Goal: Task Accomplishment & Management: Manage account settings

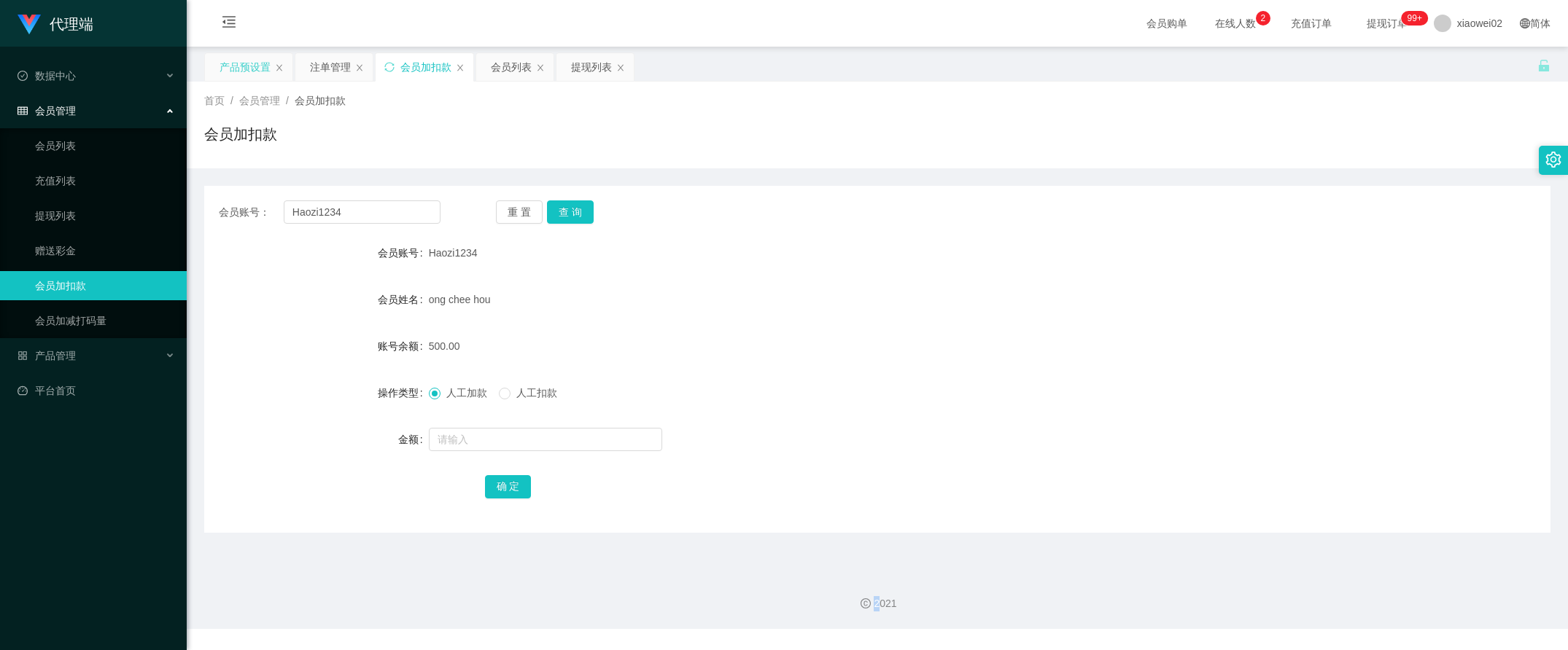
click at [238, 66] on div "产品预设置" at bounding box center [245, 67] width 51 height 28
click at [238, 66] on div "产品预设置" at bounding box center [255, 67] width 51 height 28
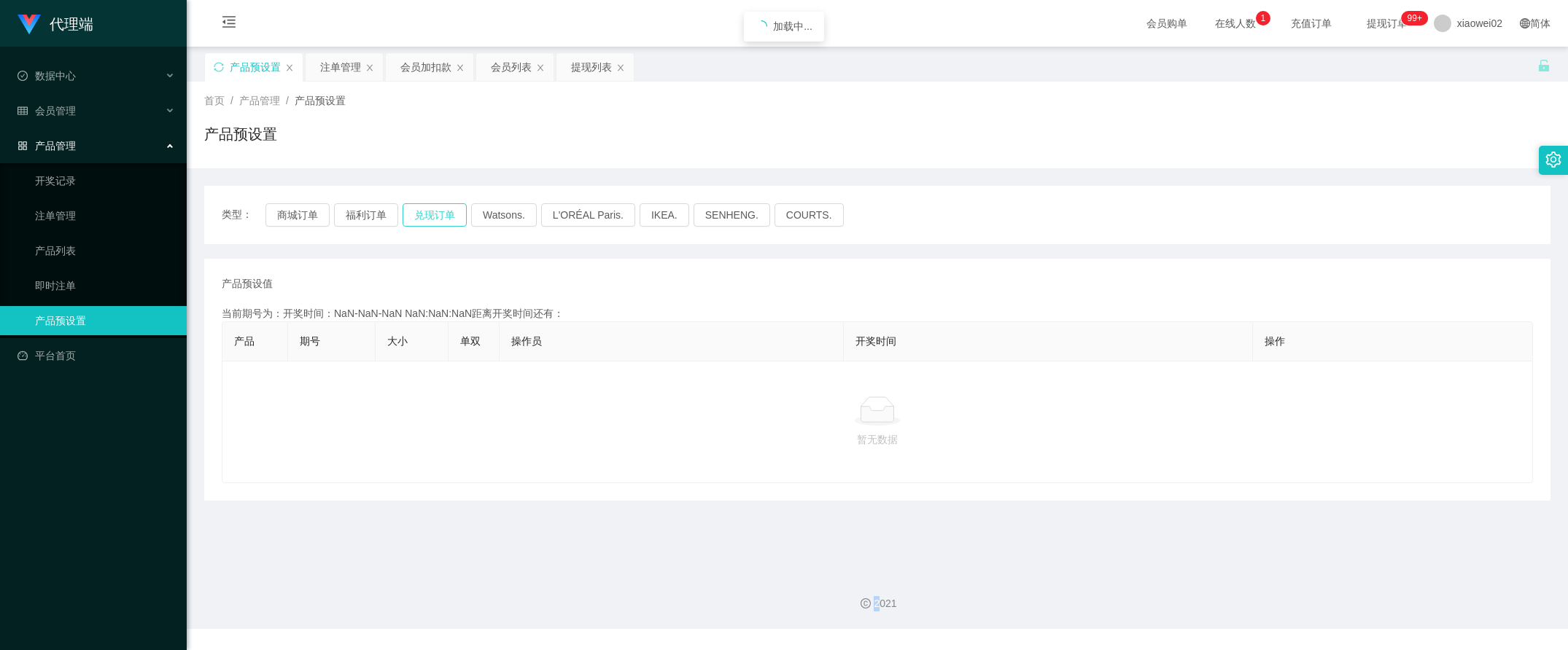
click at [417, 215] on button "兑现订单" at bounding box center [435, 214] width 64 height 23
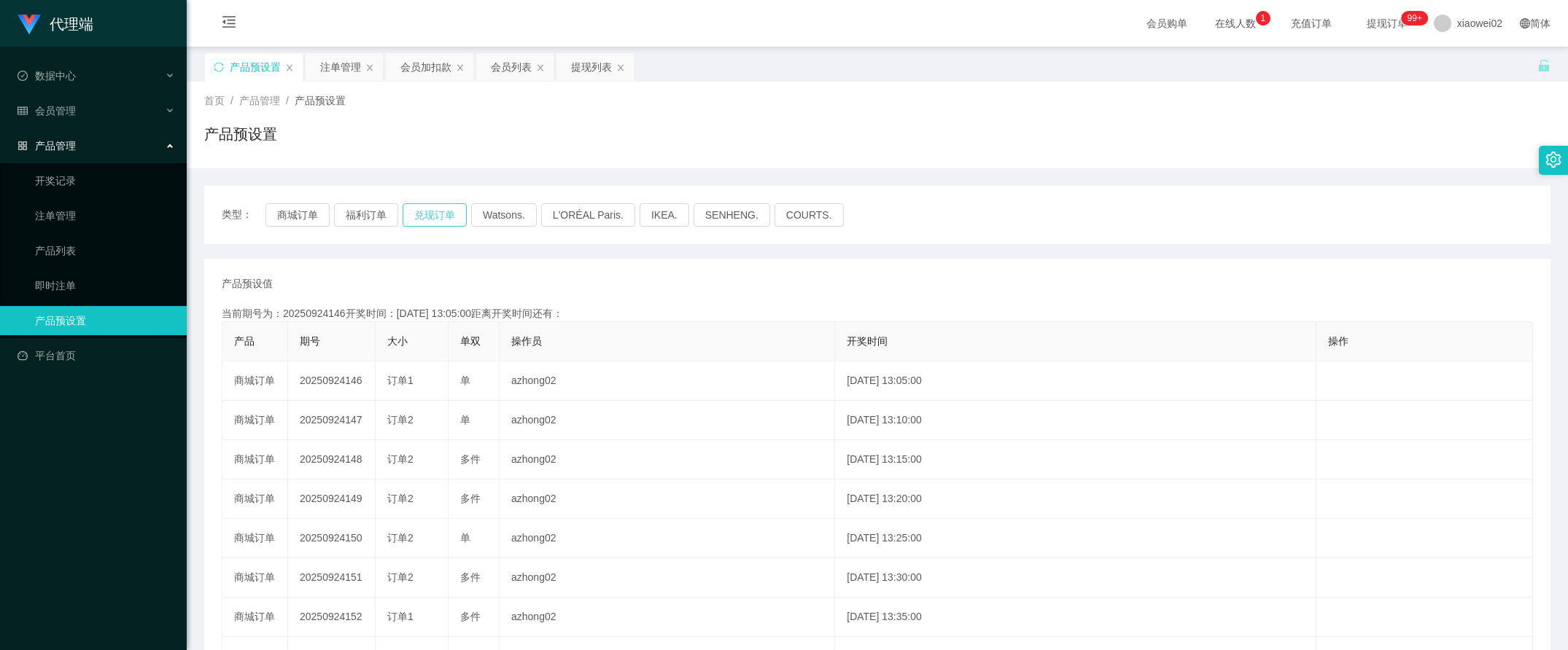
click at [417, 215] on button "兑现订单" at bounding box center [435, 214] width 64 height 23
click at [659, 298] on div "产品预设值 添加期号 当前期号为：20250924146开奖时间：[DATE] 13:05:00距离开奖时间还有： 产品 期号 大小 单双 操作员 开奖时间 …" at bounding box center [877, 539] width 1311 height 526
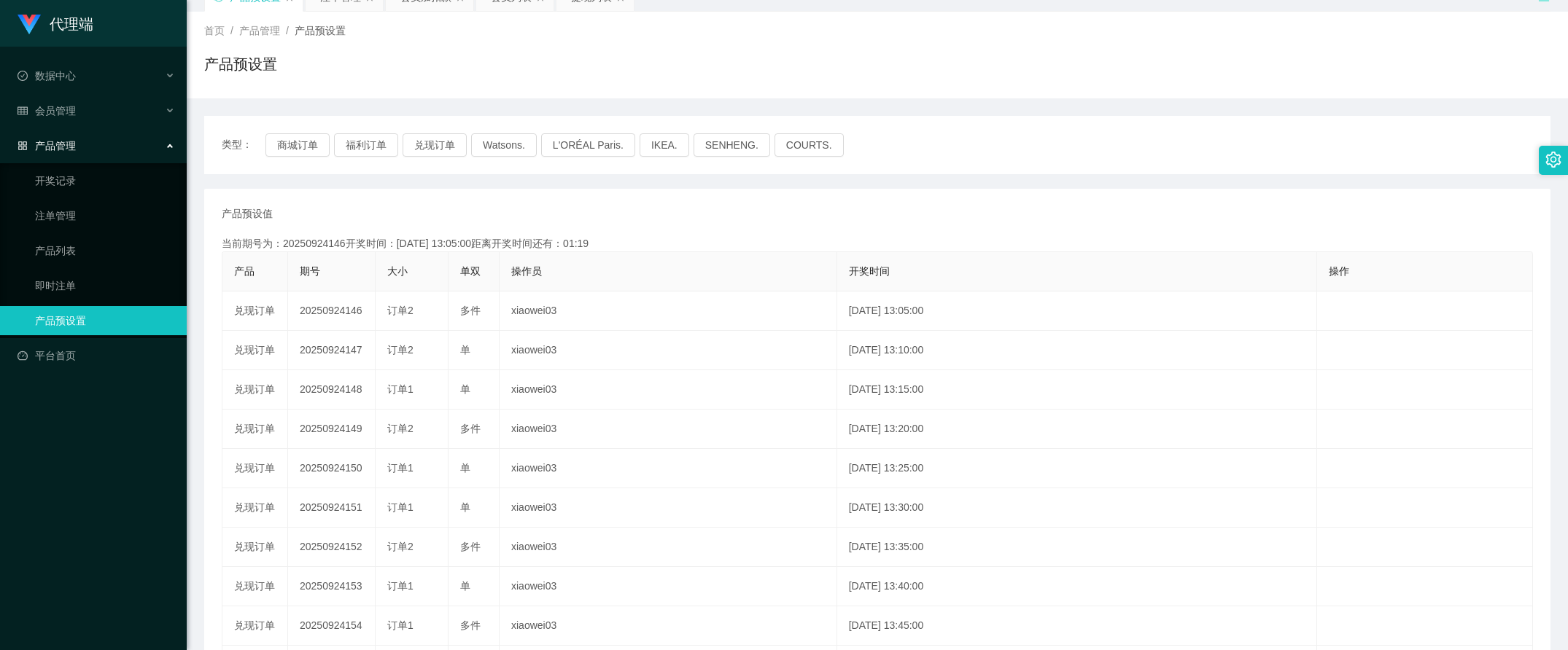
scroll to position [91, 0]
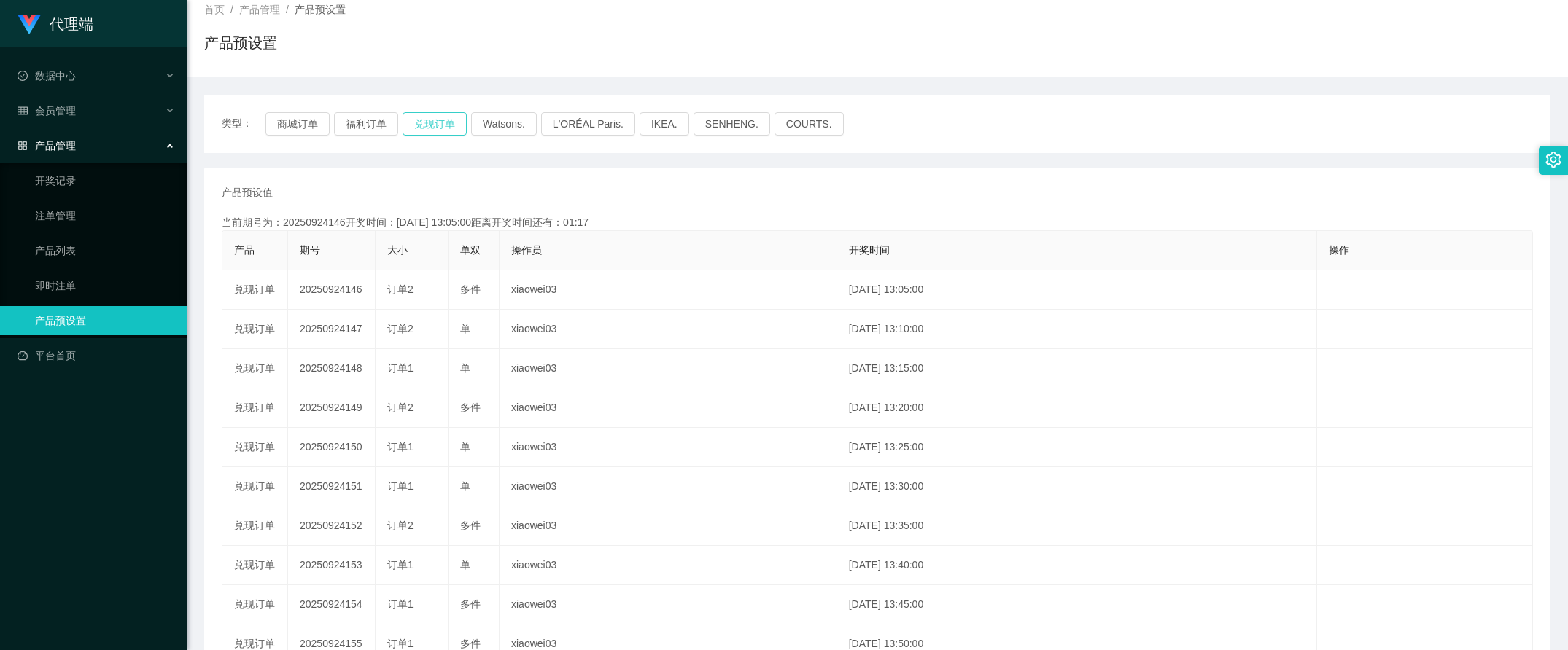
click at [443, 117] on button "兑现订单" at bounding box center [435, 123] width 64 height 23
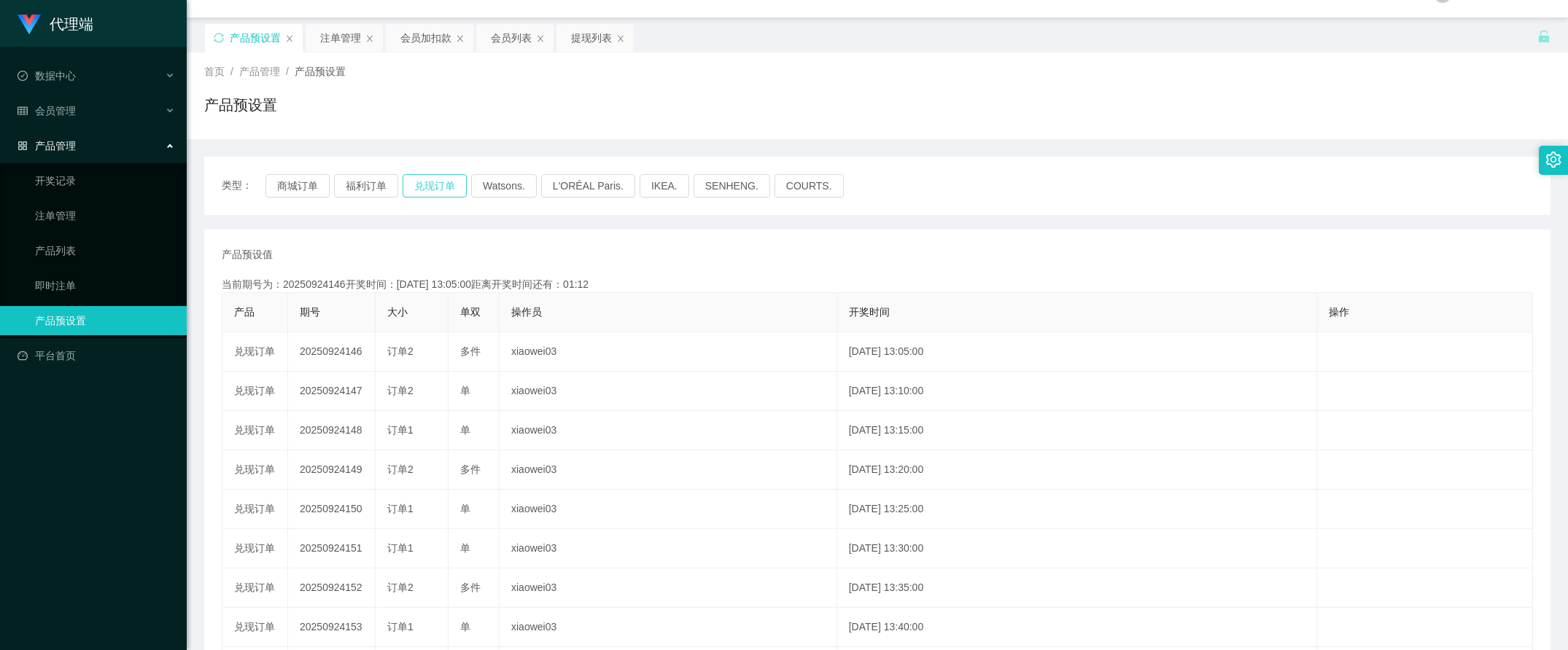
scroll to position [0, 0]
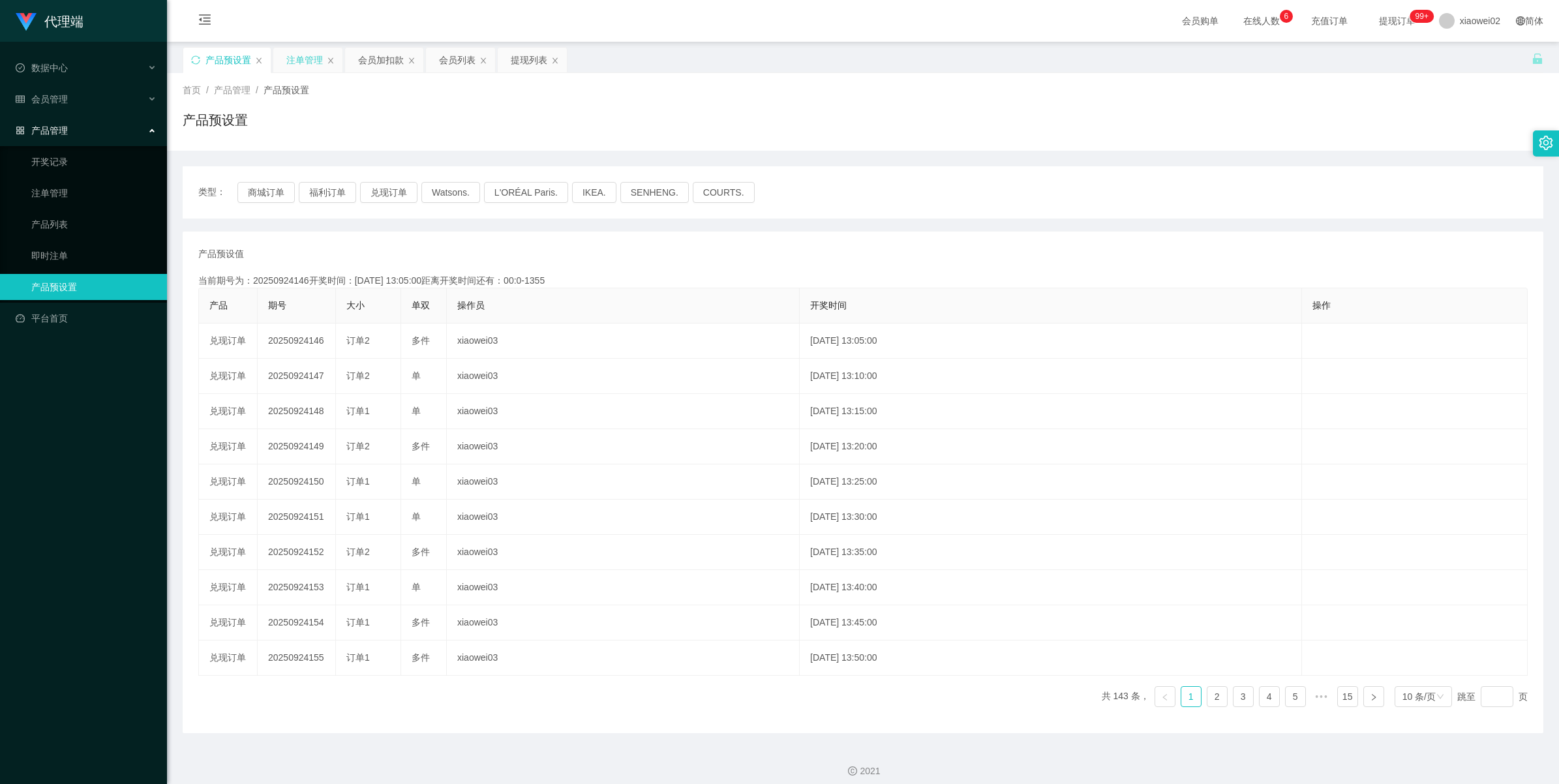
click at [291, 61] on div "注单管理" at bounding box center [304, 60] width 37 height 25
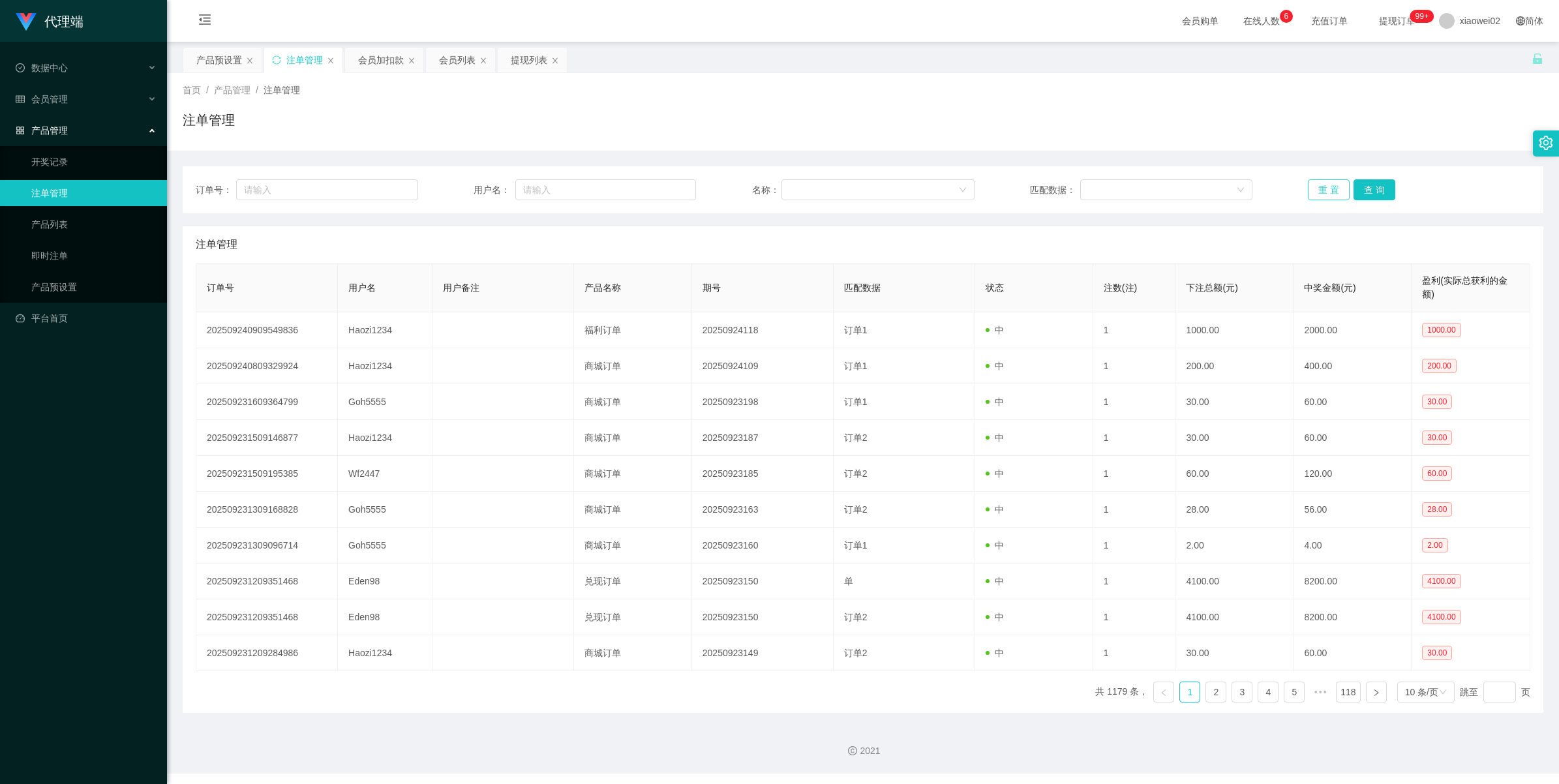
click at [1321, 189] on button "重 置" at bounding box center [1328, 190] width 42 height 21
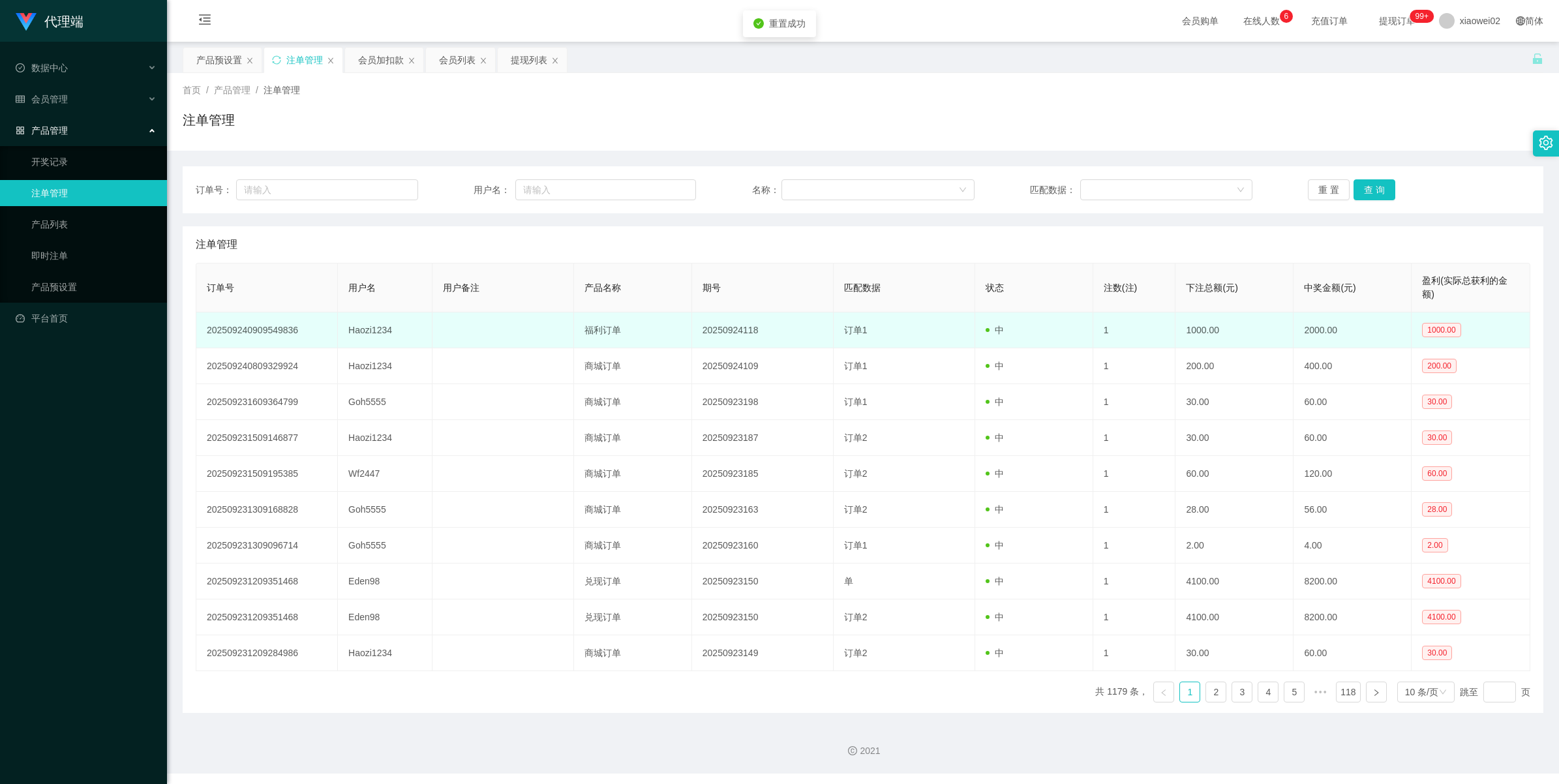
click at [1224, 336] on td "1000.00" at bounding box center [1234, 330] width 118 height 36
click at [1203, 334] on td "1000.00" at bounding box center [1234, 330] width 118 height 36
drag, startPoint x: 1203, startPoint y: 334, endPoint x: 1173, endPoint y: 334, distance: 30.0
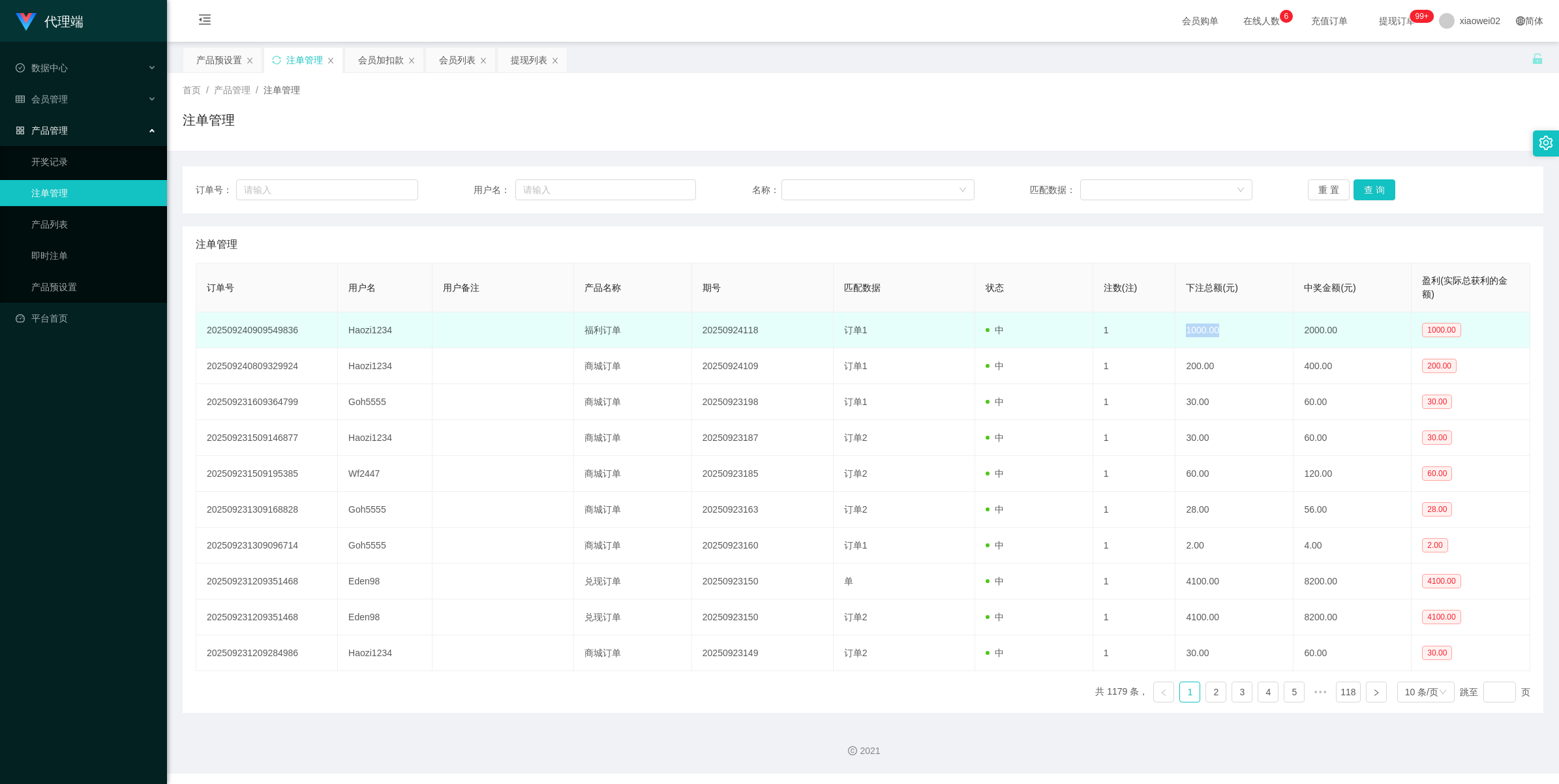
click at [1175, 334] on td "1000.00" at bounding box center [1234, 330] width 118 height 36
click at [1189, 331] on td "1000.00" at bounding box center [1234, 330] width 118 height 36
drag, startPoint x: 1189, startPoint y: 331, endPoint x: 1165, endPoint y: 336, distance: 24.5
click at [1165, 336] on td "1" at bounding box center [1134, 330] width 83 height 36
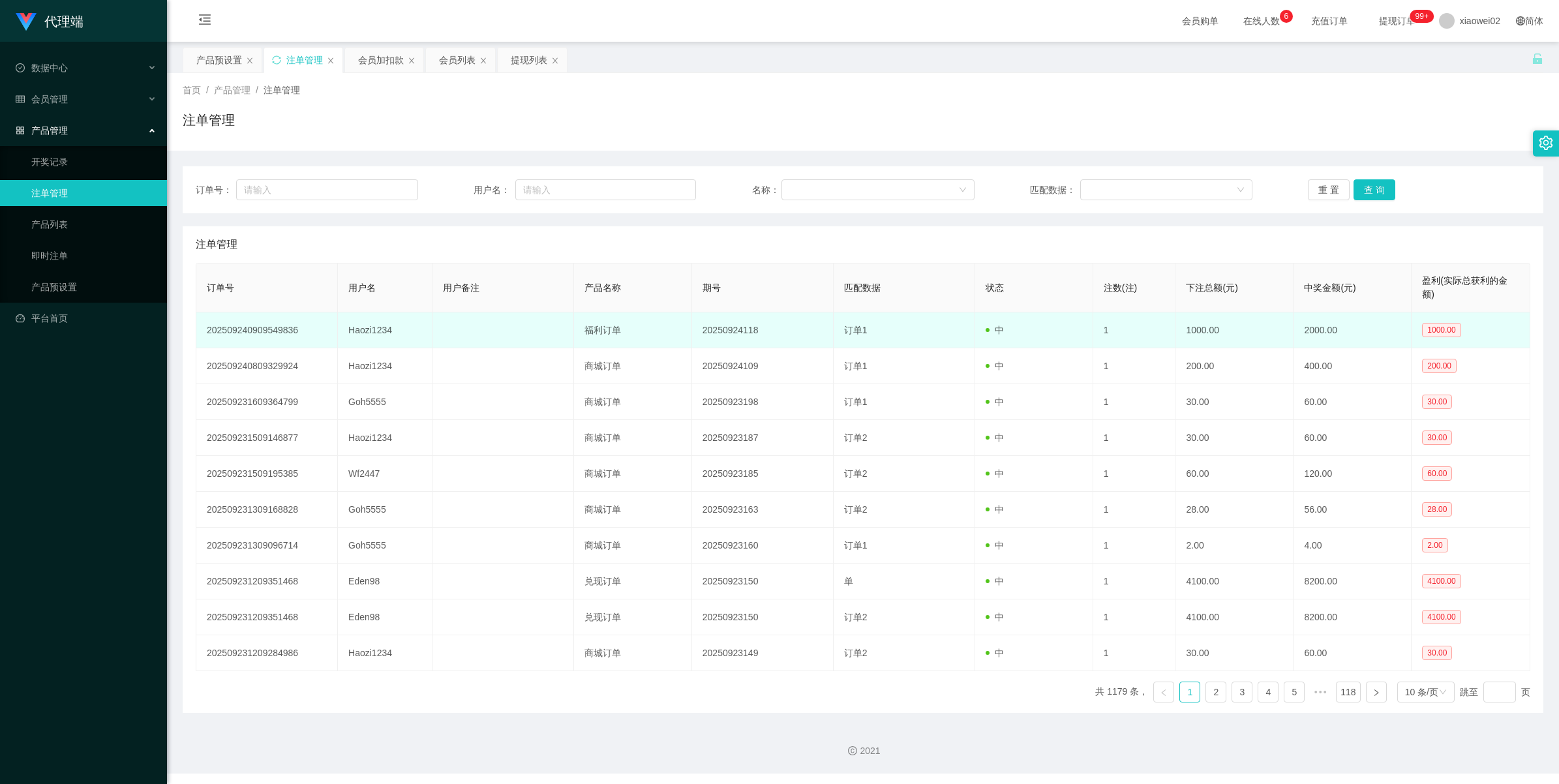
click at [1189, 328] on td "1000.00" at bounding box center [1234, 330] width 118 height 36
drag, startPoint x: 1189, startPoint y: 328, endPoint x: 1179, endPoint y: 333, distance: 11.2
click at [1179, 333] on td "1000.00" at bounding box center [1234, 330] width 118 height 36
click at [1182, 333] on td "1000.00" at bounding box center [1234, 330] width 118 height 36
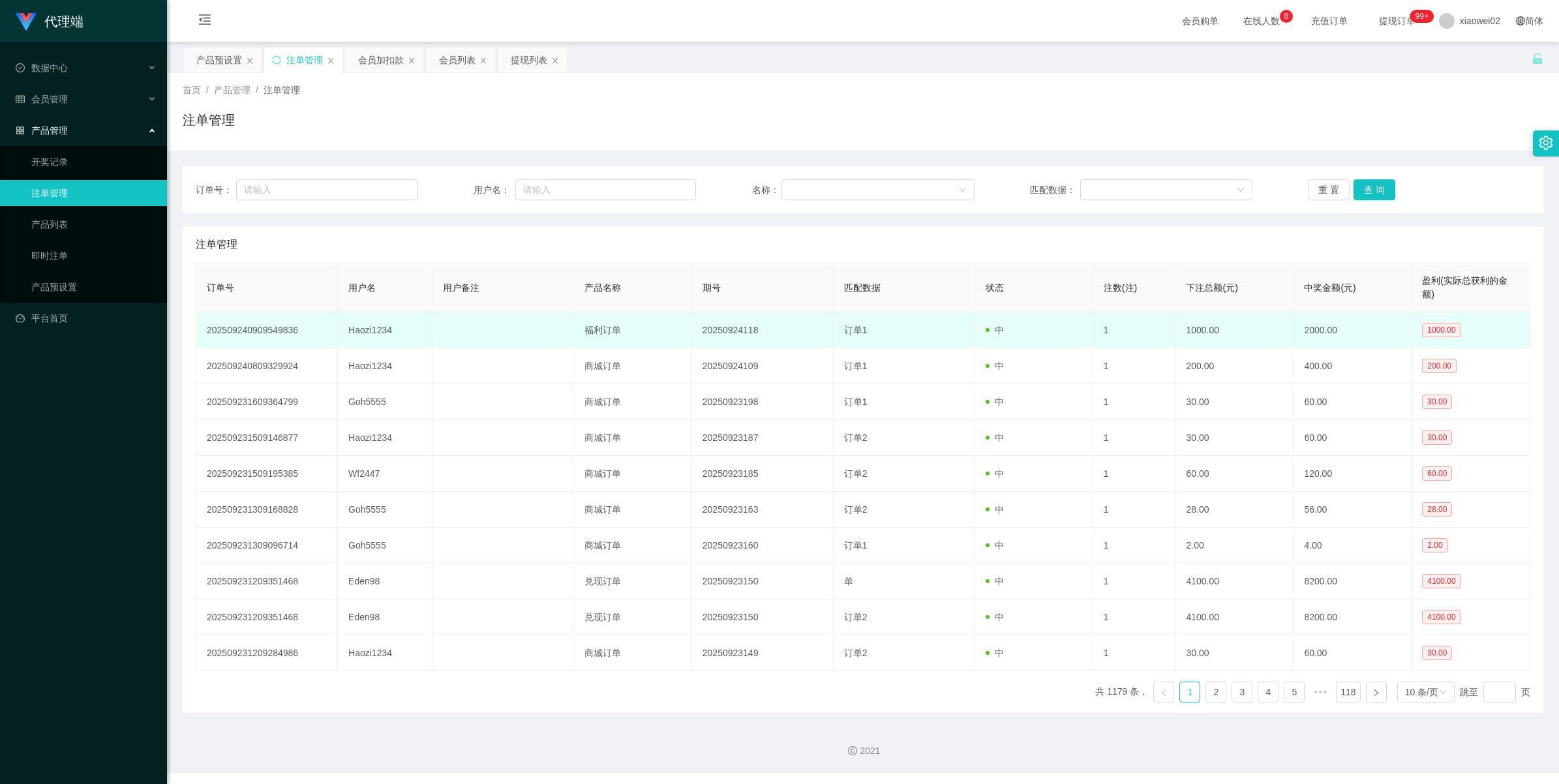
click at [1182, 333] on td "1000.00" at bounding box center [1234, 330] width 118 height 36
drag, startPoint x: 1182, startPoint y: 333, endPoint x: 1172, endPoint y: 333, distance: 10.0
click at [1175, 333] on td "1000.00" at bounding box center [1234, 330] width 118 height 36
click at [1186, 326] on td "1000.00" at bounding box center [1234, 330] width 118 height 36
